Goal: Information Seeking & Learning: Check status

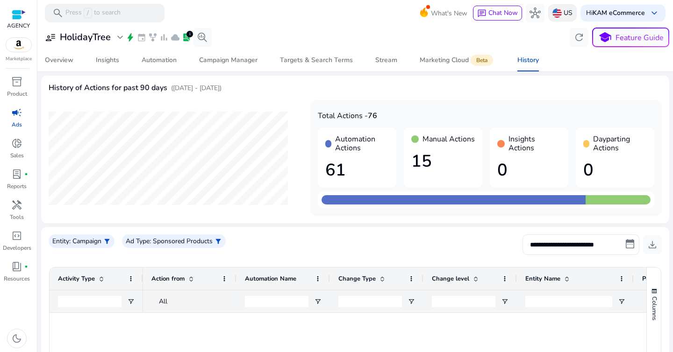
click at [552, 14] on img at bounding box center [556, 12] width 9 height 9
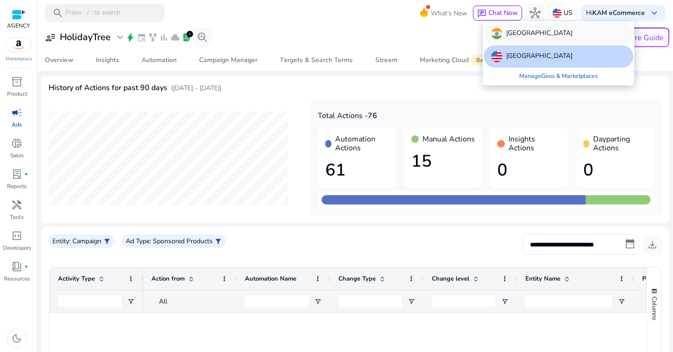
click at [517, 31] on p "[GEOGRAPHIC_DATA]" at bounding box center [539, 33] width 66 height 11
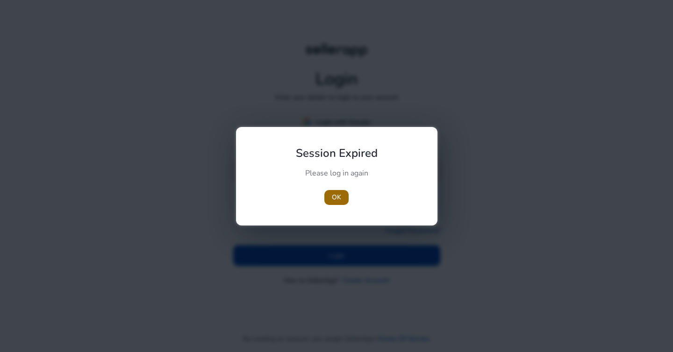
click at [334, 193] on span "OK" at bounding box center [336, 197] width 9 height 10
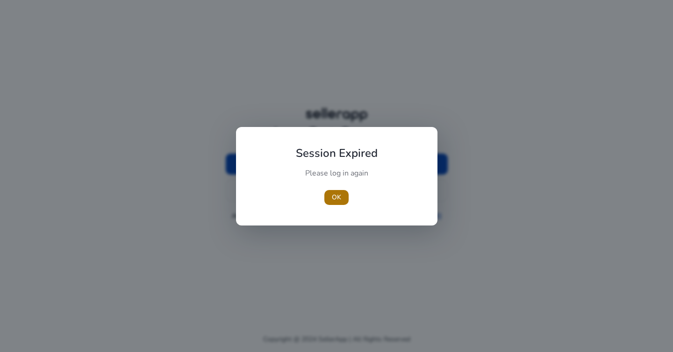
click at [341, 195] on span "button" at bounding box center [336, 197] width 24 height 22
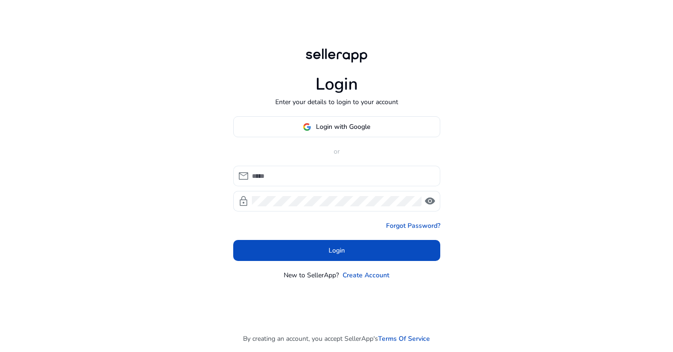
click at [304, 175] on input at bounding box center [342, 176] width 181 height 10
type input "******"
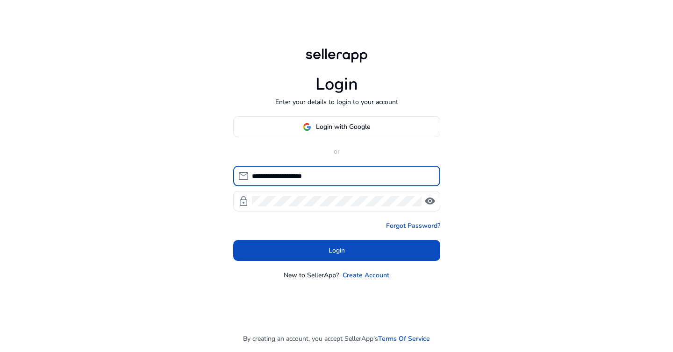
type input "**********"
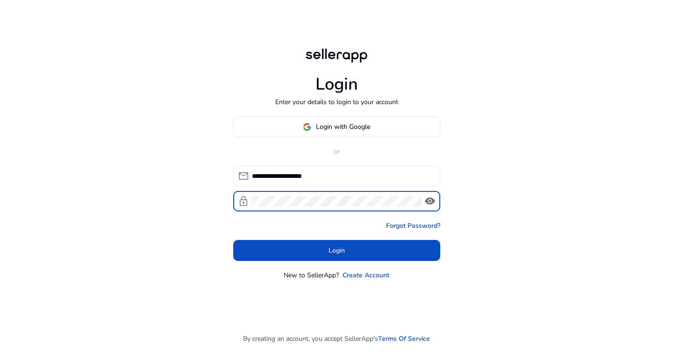
click button "Login" at bounding box center [336, 250] width 207 height 21
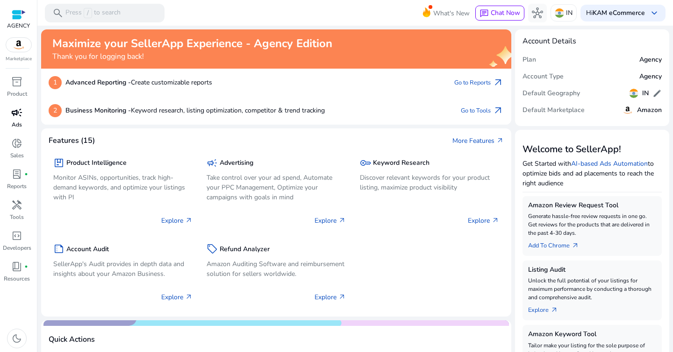
click at [19, 122] on p "Ads" at bounding box center [17, 124] width 10 height 8
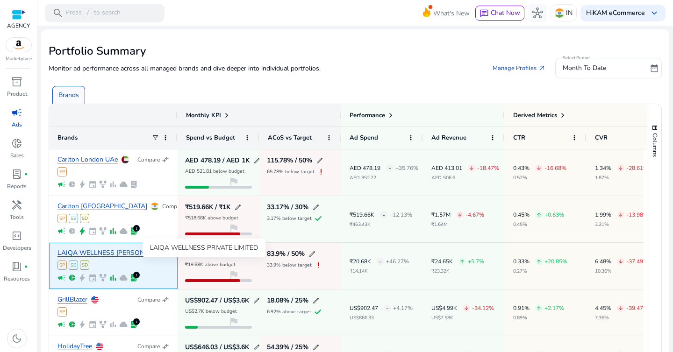
click at [99, 254] on link "LAIQA WELLNESS [PERSON_NAME]..." at bounding box center [114, 253] width 115 height 7
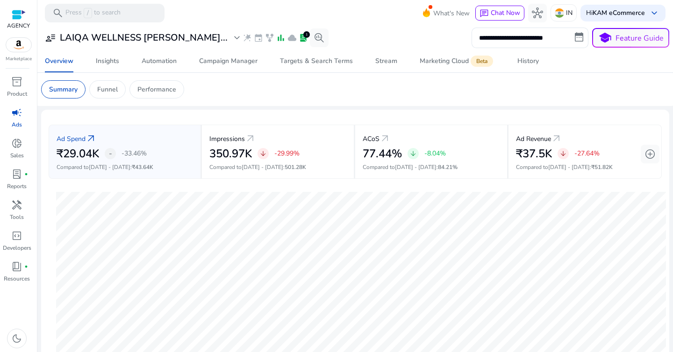
click at [15, 121] on p "Ads" at bounding box center [17, 124] width 10 height 8
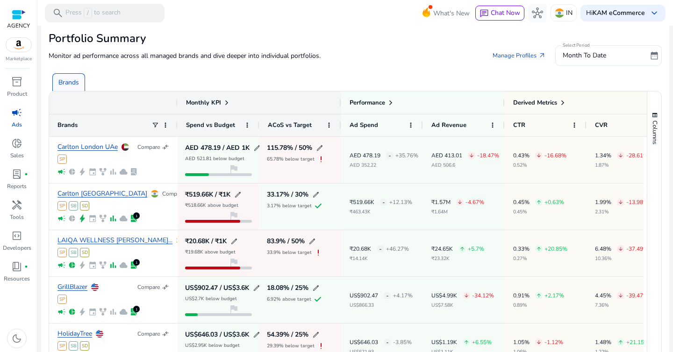
scroll to position [46, 0]
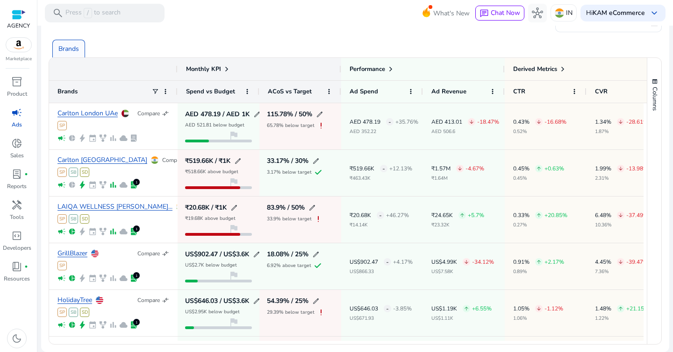
click at [232, 33] on div "Brands" at bounding box center [357, 44] width 616 height 25
click at [156, 91] on span at bounding box center [154, 91] width 7 height 7
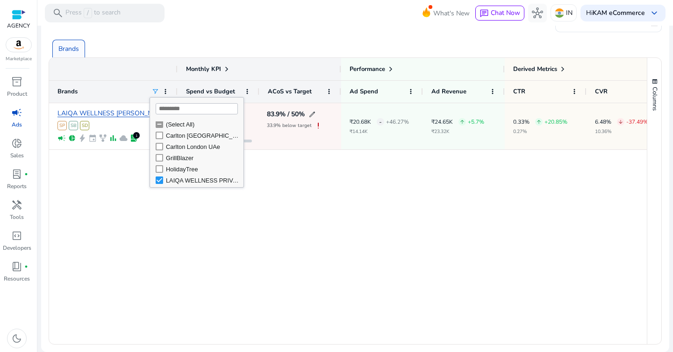
click at [213, 44] on div "Brands" at bounding box center [357, 44] width 616 height 25
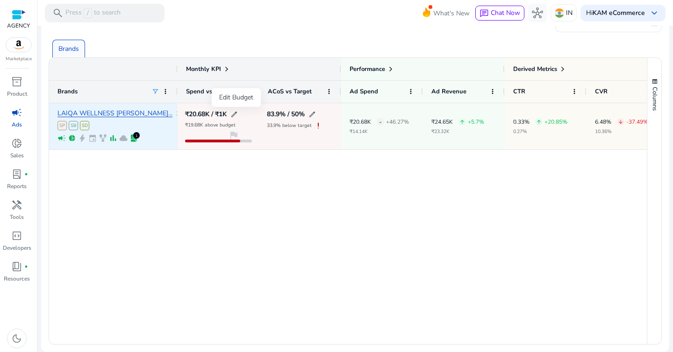
click at [233, 113] on span "edit" at bounding box center [233, 114] width 7 height 7
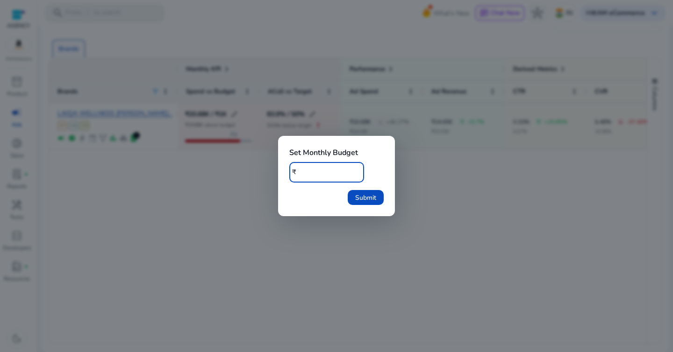
click at [317, 175] on input "****" at bounding box center [327, 172] width 58 height 10
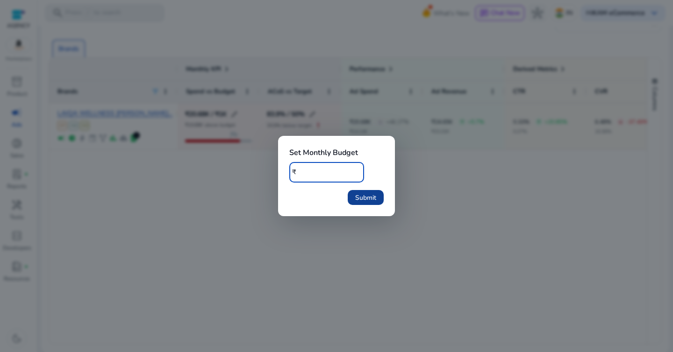
type input "******"
click at [375, 201] on span "Submit" at bounding box center [365, 198] width 21 height 10
click at [224, 205] on div at bounding box center [336, 176] width 673 height 352
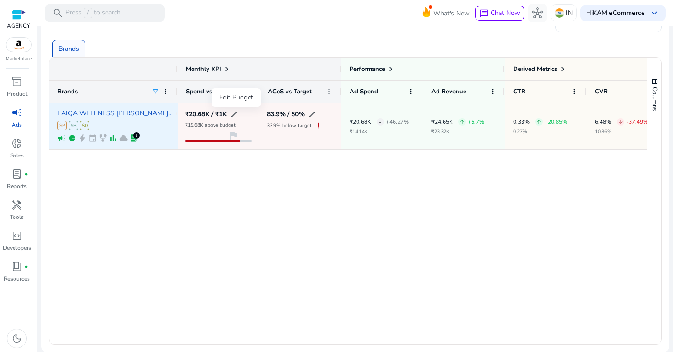
click at [235, 113] on span "edit" at bounding box center [233, 114] width 7 height 7
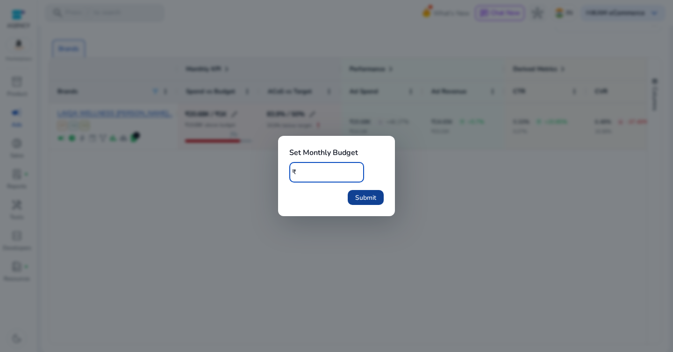
click at [351, 198] on span "submit" at bounding box center [365, 197] width 36 height 22
click at [402, 161] on div at bounding box center [336, 176] width 673 height 352
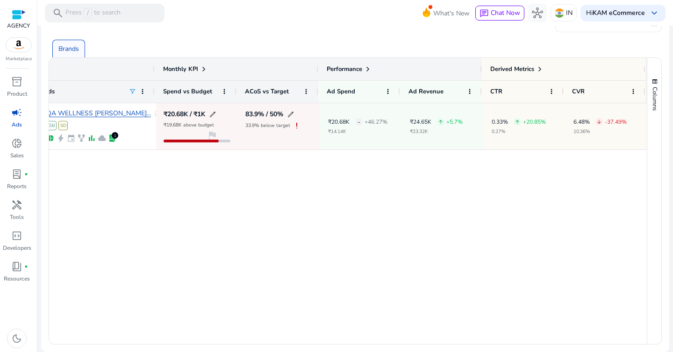
click at [368, 69] on span at bounding box center [367, 68] width 7 height 7
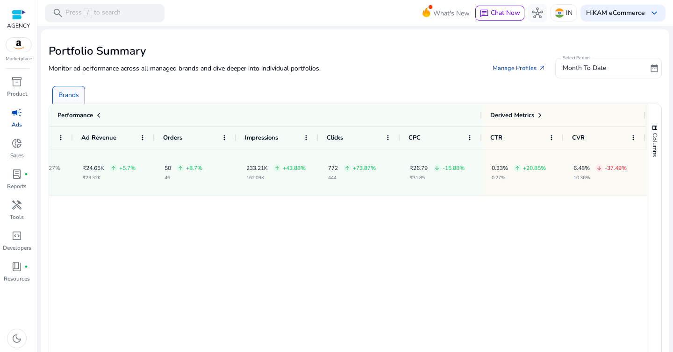
click at [601, 73] on div "Month To Date" at bounding box center [604, 68] width 84 height 21
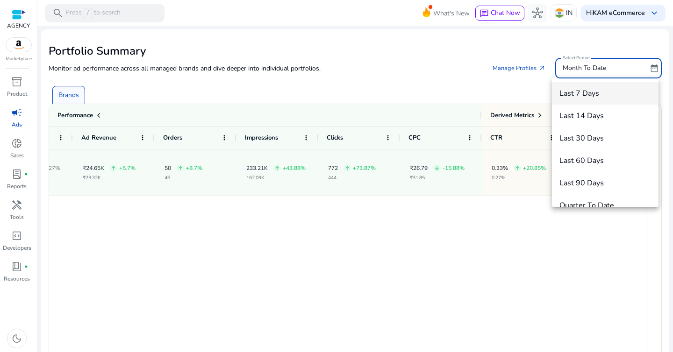
click at [610, 94] on span "Last 7 Days" at bounding box center [605, 93] width 92 height 10
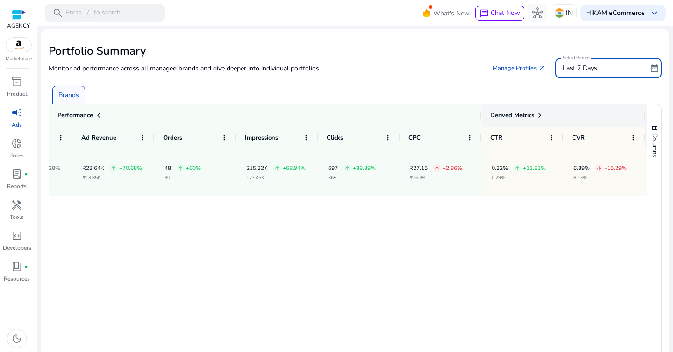
click at [527, 119] on span "Derived Metrics" at bounding box center [512, 115] width 44 height 8
click at [538, 114] on span at bounding box center [539, 115] width 7 height 7
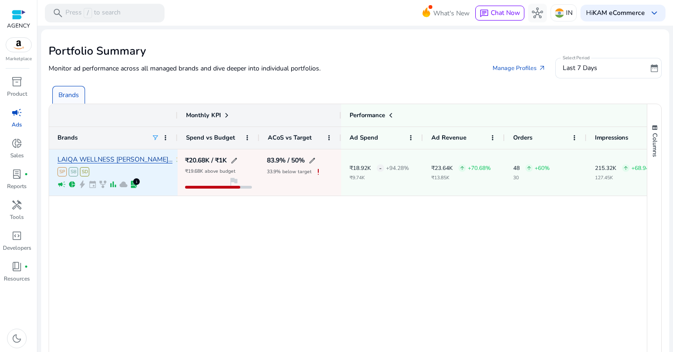
click at [117, 159] on link "LAIQA WELLNESS [PERSON_NAME]..." at bounding box center [114, 159] width 115 height 7
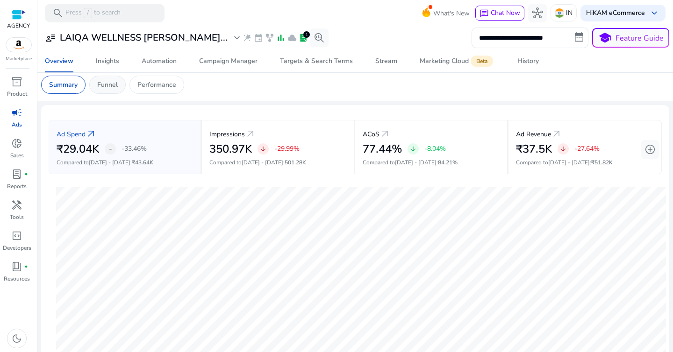
click at [113, 83] on p "Funnel" at bounding box center [107, 85] width 21 height 10
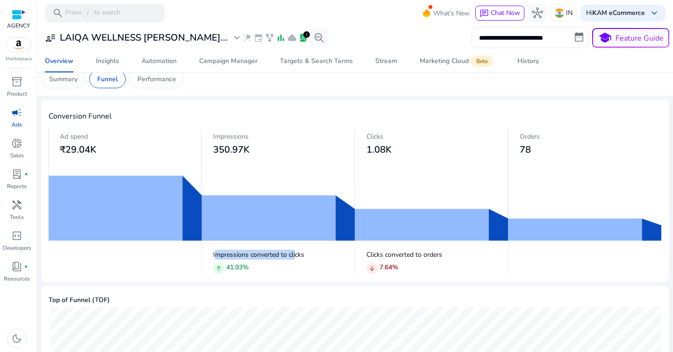
drag, startPoint x: 214, startPoint y: 252, endPoint x: 295, endPoint y: 253, distance: 80.8
click at [295, 253] on p "Impressions converted to clicks" at bounding box center [284, 255] width 142 height 10
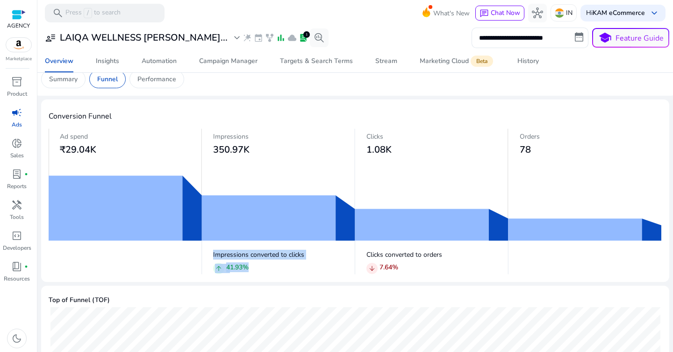
drag, startPoint x: 218, startPoint y: 267, endPoint x: 190, endPoint y: 266, distance: 28.0
click at [191, 266] on div "Impressions converted to clicks arrow_upward 41.93 % Clicks converted to orders…" at bounding box center [355, 261] width 613 height 28
click at [534, 37] on input "**********" at bounding box center [529, 38] width 117 height 21
select select "*"
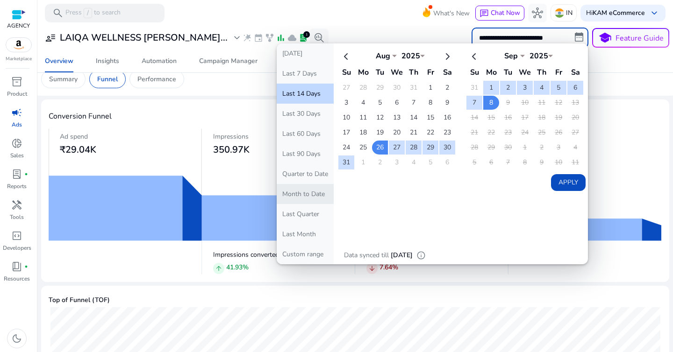
click at [305, 199] on button "Month to Date" at bounding box center [304, 194] width 57 height 20
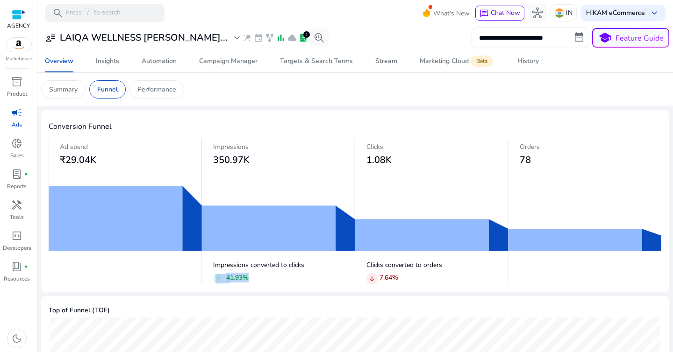
drag, startPoint x: 214, startPoint y: 277, endPoint x: 269, endPoint y: 276, distance: 55.1
click at [269, 276] on div "arrow_upward 41.93 %" at bounding box center [284, 279] width 142 height 13
click at [54, 92] on p "Summary" at bounding box center [63, 90] width 28 height 10
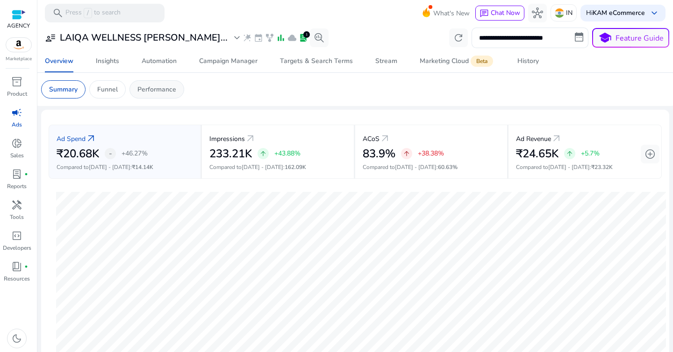
click at [150, 95] on div "Performance" at bounding box center [156, 89] width 55 height 18
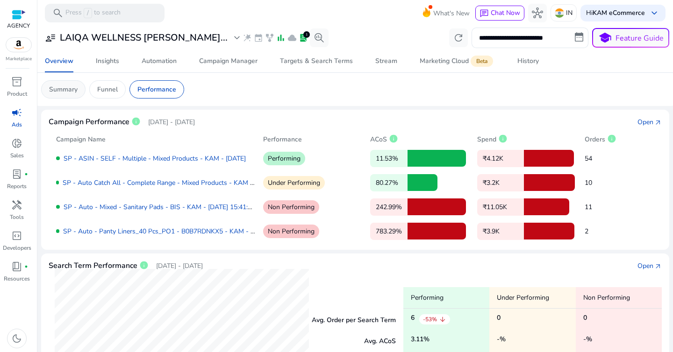
click at [71, 93] on p "Summary" at bounding box center [63, 90] width 28 height 10
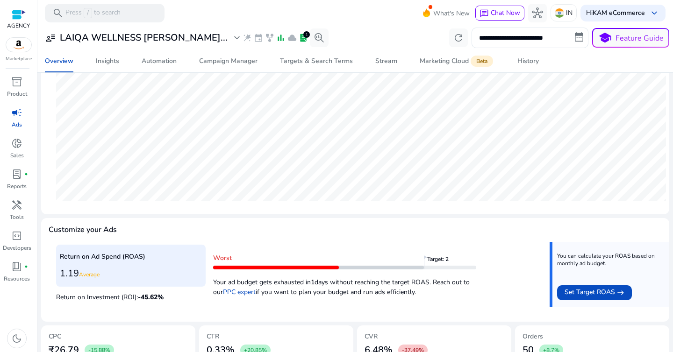
scroll to position [301, 0]
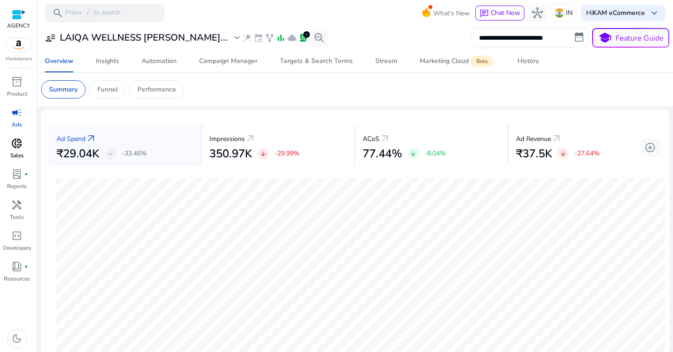
click at [23, 152] on p "Sales" at bounding box center [17, 155] width 14 height 8
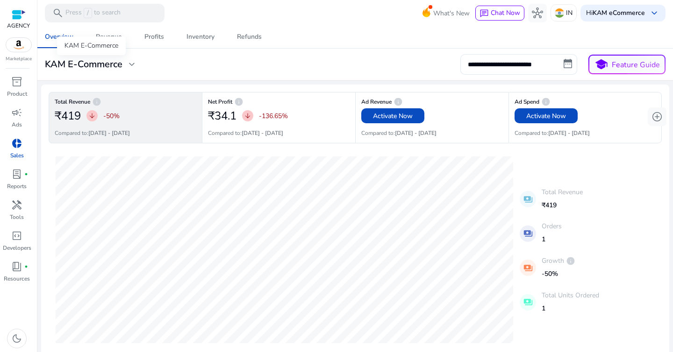
click at [99, 60] on h3 "KAM E-Commerce" at bounding box center [84, 64] width 78 height 11
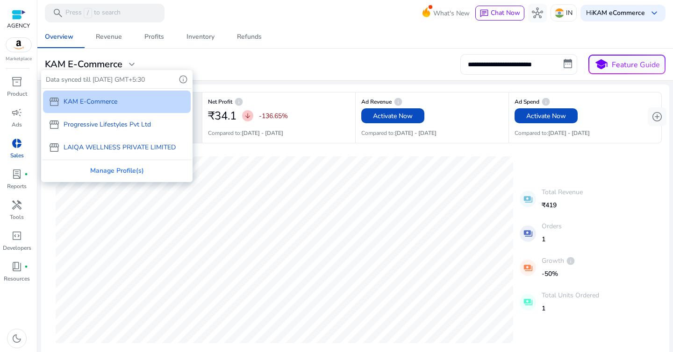
click at [108, 151] on p "LAIQA WELLNESS PRIVATE LIMITED" at bounding box center [120, 147] width 112 height 10
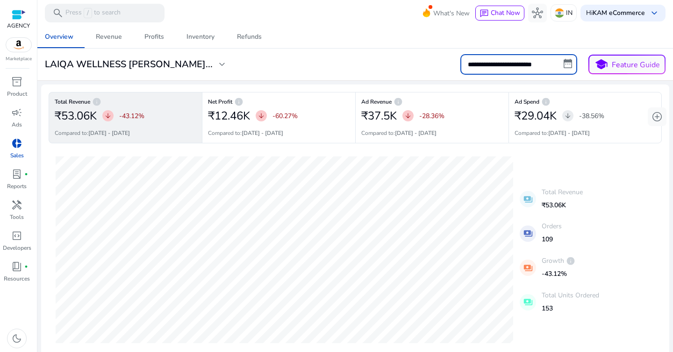
click at [533, 62] on input "**********" at bounding box center [518, 64] width 117 height 21
select select "*"
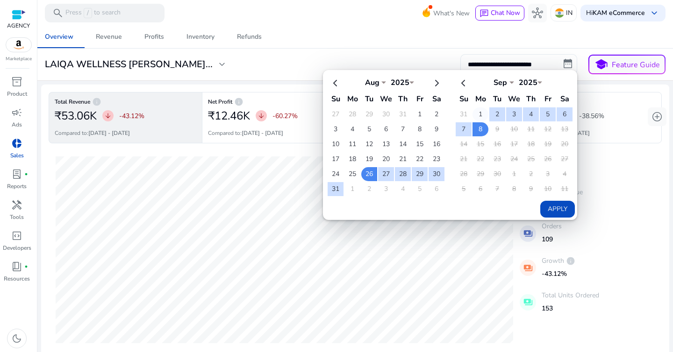
click at [476, 114] on td "1" at bounding box center [480, 114] width 16 height 14
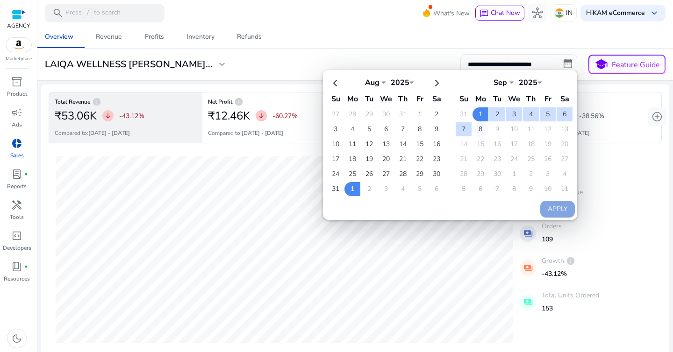
click at [479, 132] on td "8" at bounding box center [480, 129] width 16 height 14
click at [545, 206] on button "Apply" at bounding box center [557, 209] width 35 height 17
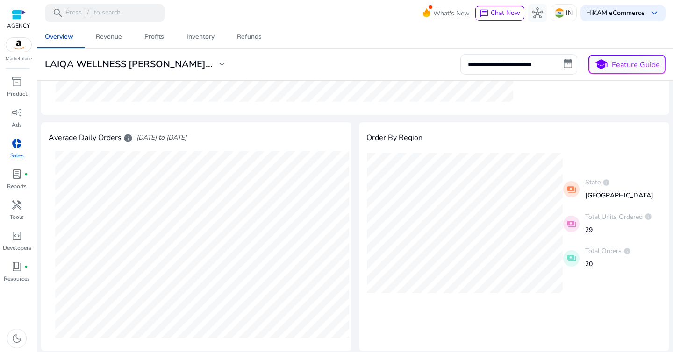
scroll to position [240, 0]
click at [554, 62] on input "**********" at bounding box center [518, 64] width 117 height 21
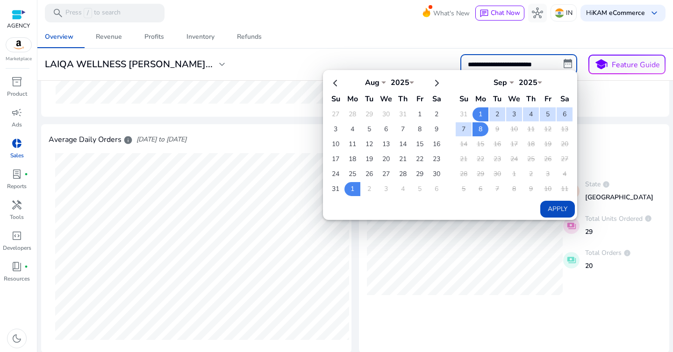
click at [403, 64] on div "**********" at bounding box center [355, 64] width 628 height 21
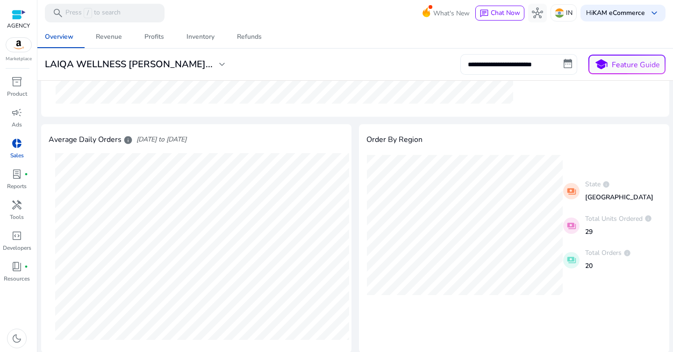
click at [500, 56] on input "**********" at bounding box center [518, 64] width 117 height 21
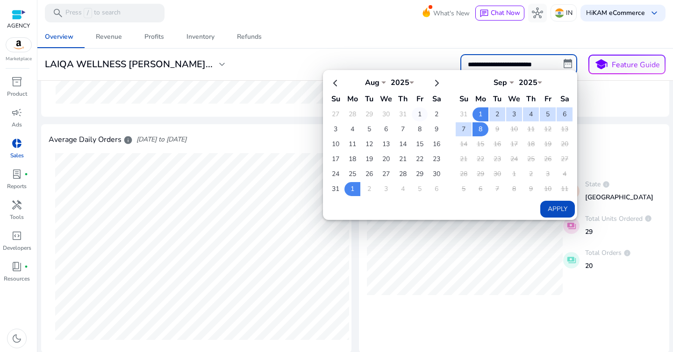
click at [418, 114] on td "1" at bounding box center [419, 114] width 16 height 14
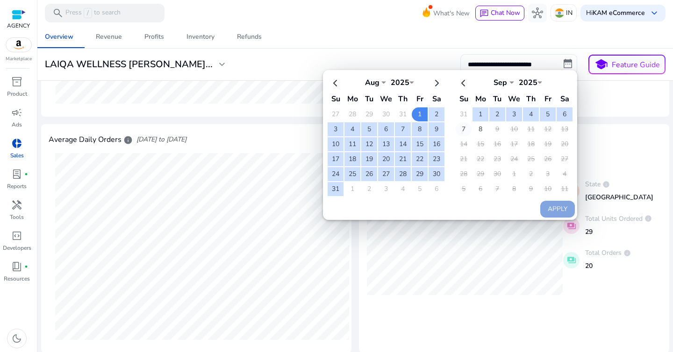
click at [459, 129] on td "7" at bounding box center [463, 129] width 16 height 14
click at [473, 127] on td "8" at bounding box center [480, 129] width 16 height 14
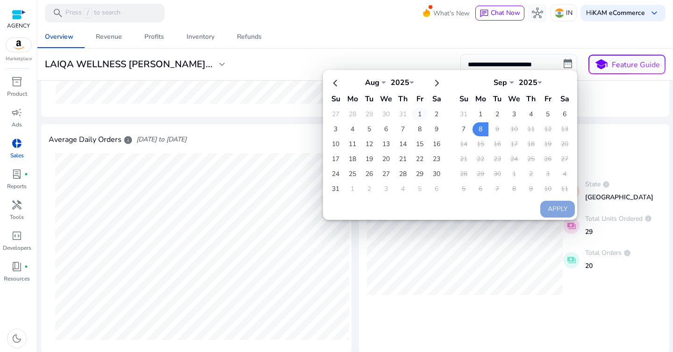
click at [418, 113] on td "1" at bounding box center [419, 114] width 16 height 14
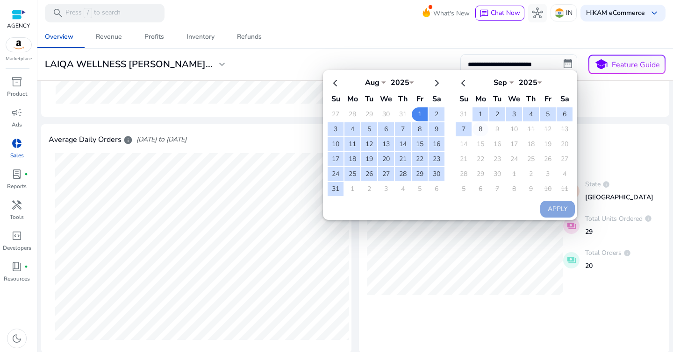
click at [475, 130] on td "8" at bounding box center [480, 129] width 16 height 14
click at [540, 205] on button "Apply" at bounding box center [557, 209] width 35 height 17
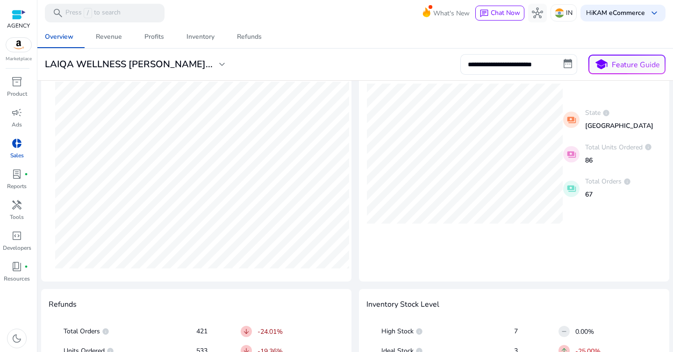
scroll to position [310, 0]
click at [521, 60] on input "**********" at bounding box center [518, 64] width 117 height 21
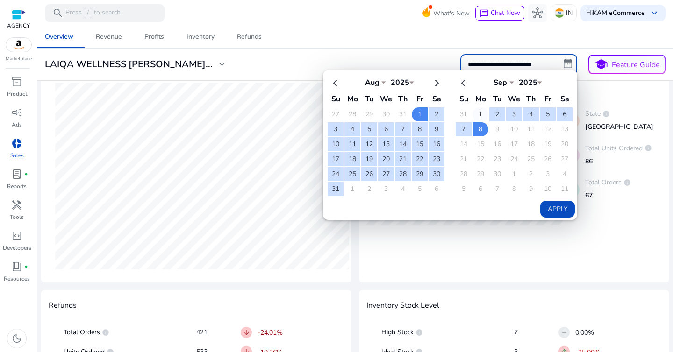
click at [476, 108] on td "1" at bounding box center [480, 114] width 16 height 14
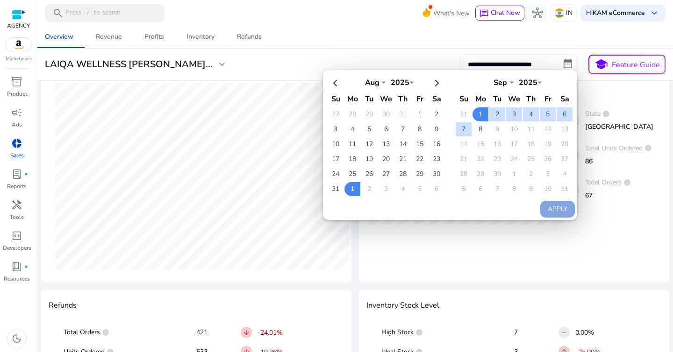
click at [476, 128] on td "8" at bounding box center [480, 129] width 16 height 14
click at [537, 203] on div "Apply" at bounding box center [449, 144] width 252 height 148
click at [544, 207] on button "Apply" at bounding box center [557, 209] width 35 height 17
type input "**********"
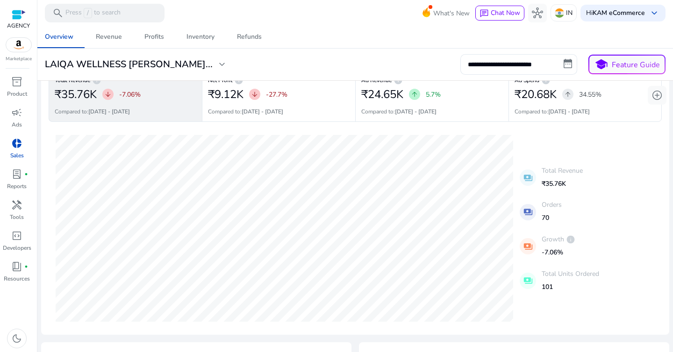
scroll to position [0, 0]
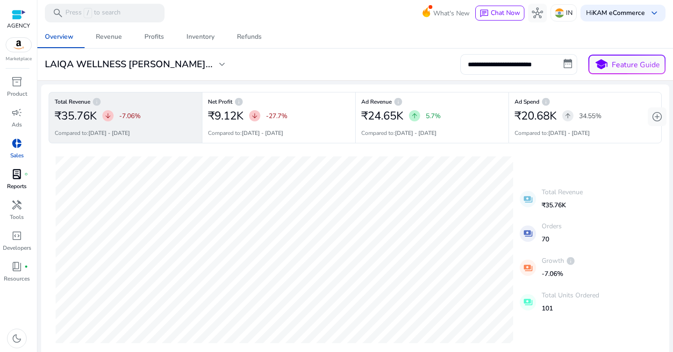
click at [14, 176] on span "lab_profile" at bounding box center [16, 174] width 11 height 11
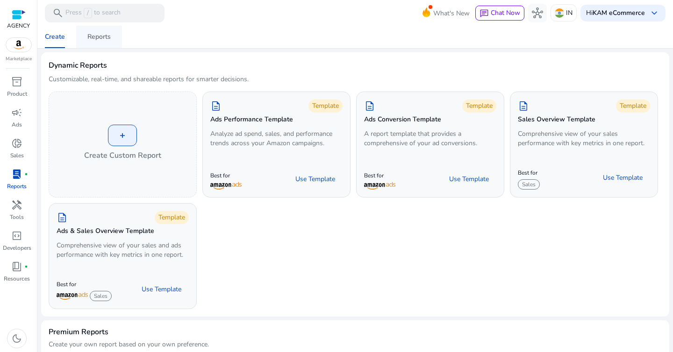
click at [107, 44] on span "Reports" at bounding box center [98, 37] width 23 height 22
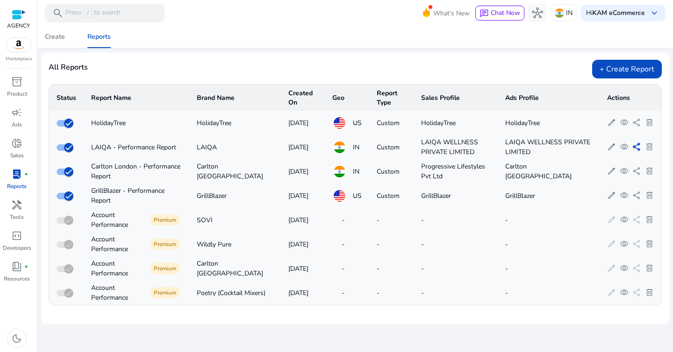
click at [636, 148] on span "share" at bounding box center [636, 146] width 9 height 9
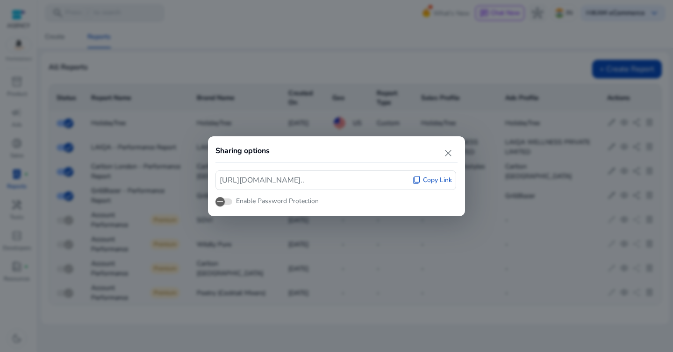
click at [426, 184] on span "Copy Link" at bounding box center [437, 180] width 29 height 9
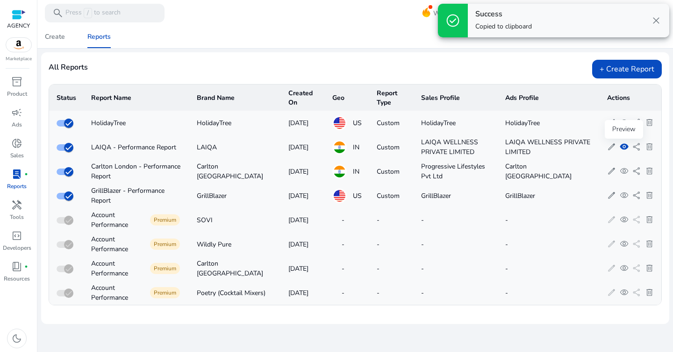
click at [623, 146] on span "visibility" at bounding box center [623, 146] width 9 height 9
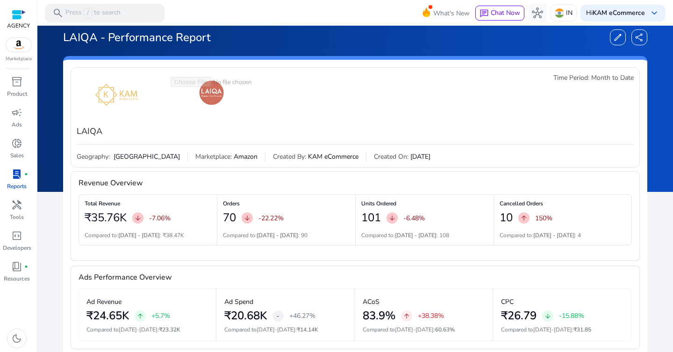
scroll to position [85, 0]
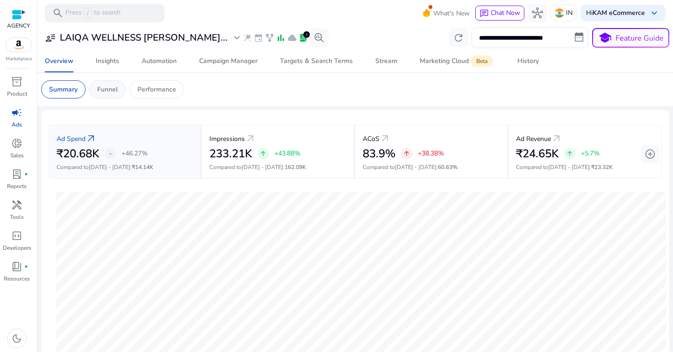
click at [109, 92] on p "Funnel" at bounding box center [107, 90] width 21 height 10
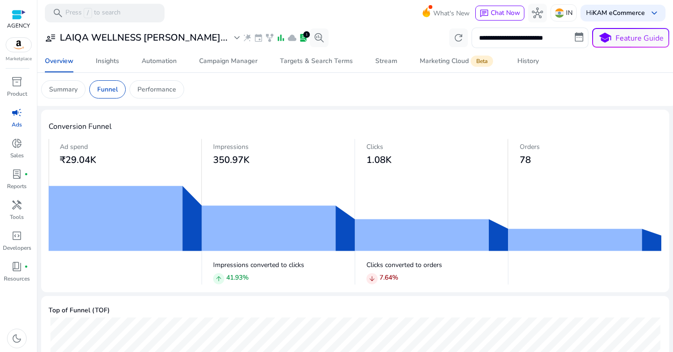
click at [241, 281] on p "41.93 %" at bounding box center [237, 278] width 22 height 10
click at [239, 276] on p "41.93 %" at bounding box center [237, 278] width 22 height 10
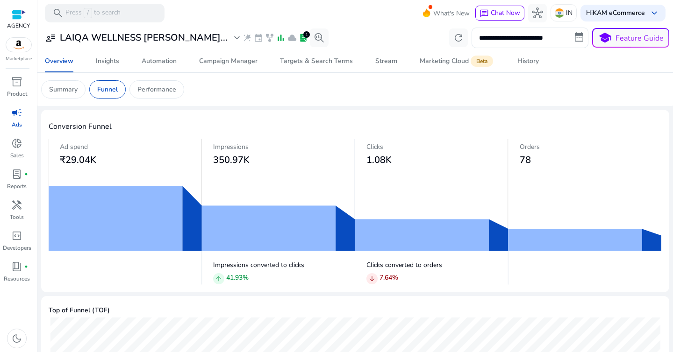
click at [239, 276] on p "41.93 %" at bounding box center [237, 278] width 22 height 10
click at [272, 280] on div "arrow_upward 41.93 %" at bounding box center [284, 279] width 142 height 13
click at [291, 266] on p "Impressions converted to clicks" at bounding box center [284, 265] width 142 height 10
click at [236, 264] on p "Impressions converted to clicks" at bounding box center [284, 265] width 142 height 10
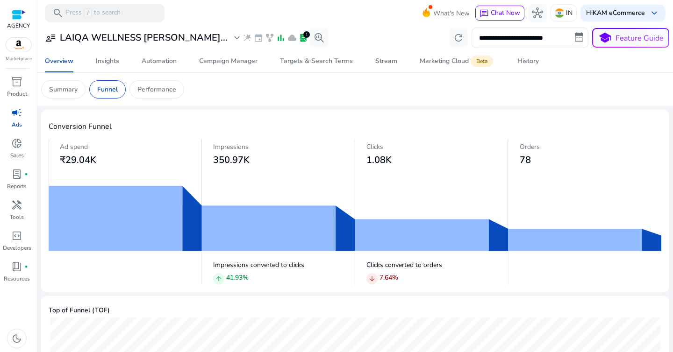
click at [236, 264] on p "Impressions converted to clicks" at bounding box center [284, 265] width 142 height 10
click at [265, 266] on p "Impressions converted to clicks" at bounding box center [284, 265] width 142 height 10
click at [385, 267] on p "Clicks converted to orders" at bounding box center [437, 265] width 142 height 10
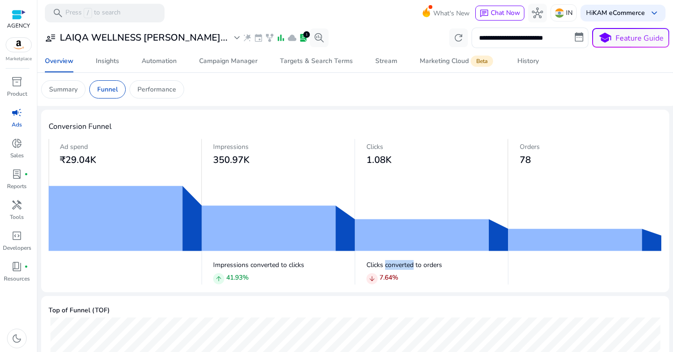
click at [385, 267] on p "Clicks converted to orders" at bounding box center [437, 265] width 142 height 10
click at [390, 277] on p "7.64 %" at bounding box center [388, 278] width 19 height 10
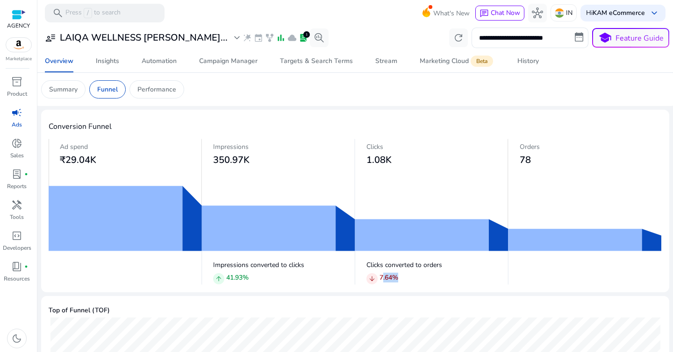
click at [422, 279] on div "arrow_downward 7.64 %" at bounding box center [437, 279] width 142 height 13
click at [74, 96] on div "Summary" at bounding box center [63, 89] width 44 height 18
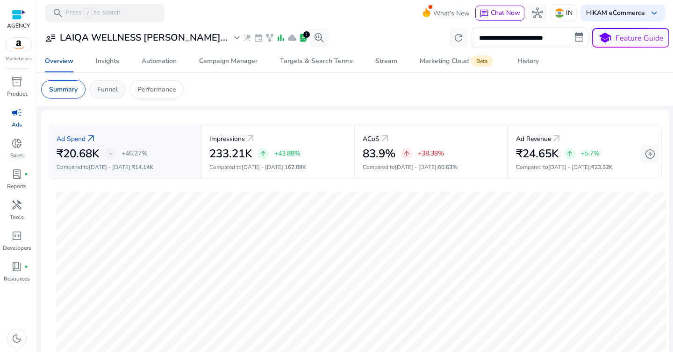
click at [108, 88] on p "Funnel" at bounding box center [107, 90] width 21 height 10
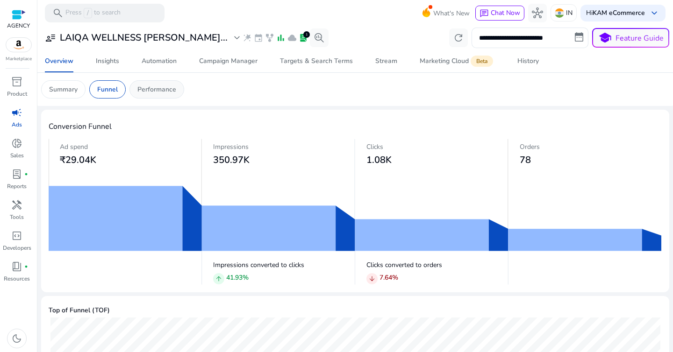
click at [154, 85] on p "Performance" at bounding box center [156, 90] width 39 height 10
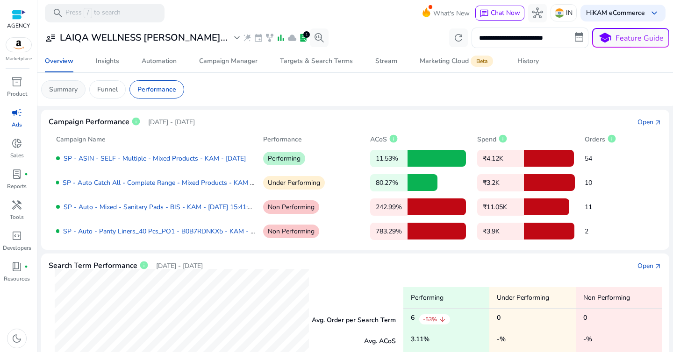
click at [72, 87] on p "Summary" at bounding box center [63, 90] width 28 height 10
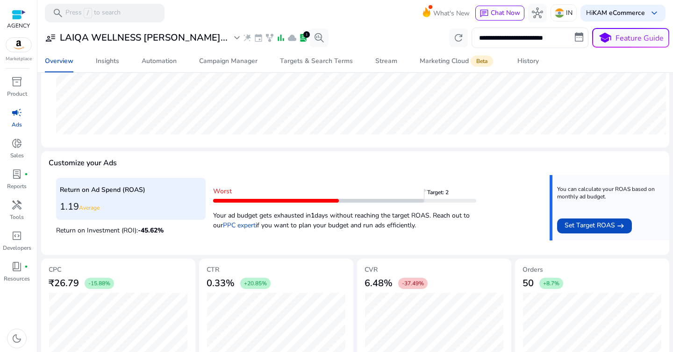
scroll to position [301, 0]
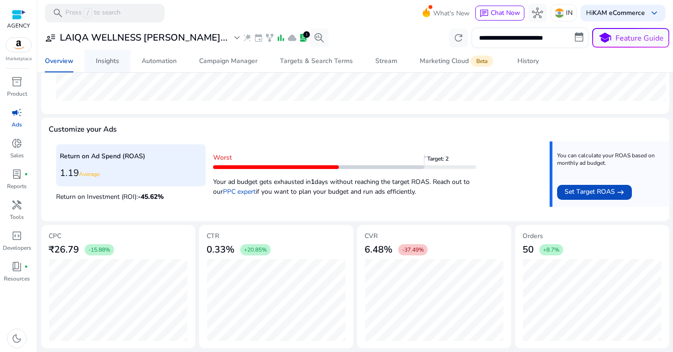
click at [111, 58] on div "Insights" at bounding box center [107, 61] width 23 height 7
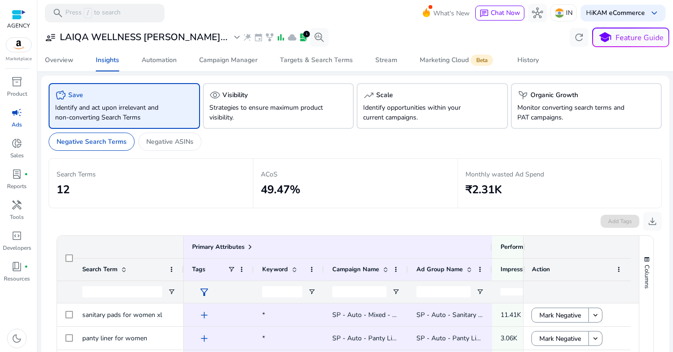
click at [373, 155] on div "Negative Search Terms Negative ASINs" at bounding box center [355, 143] width 613 height 29
click at [417, 145] on app-sa-custom-tab "Negative Search Terms Negative ASINs" at bounding box center [355, 142] width 613 height 18
